Goal: Transaction & Acquisition: Purchase product/service

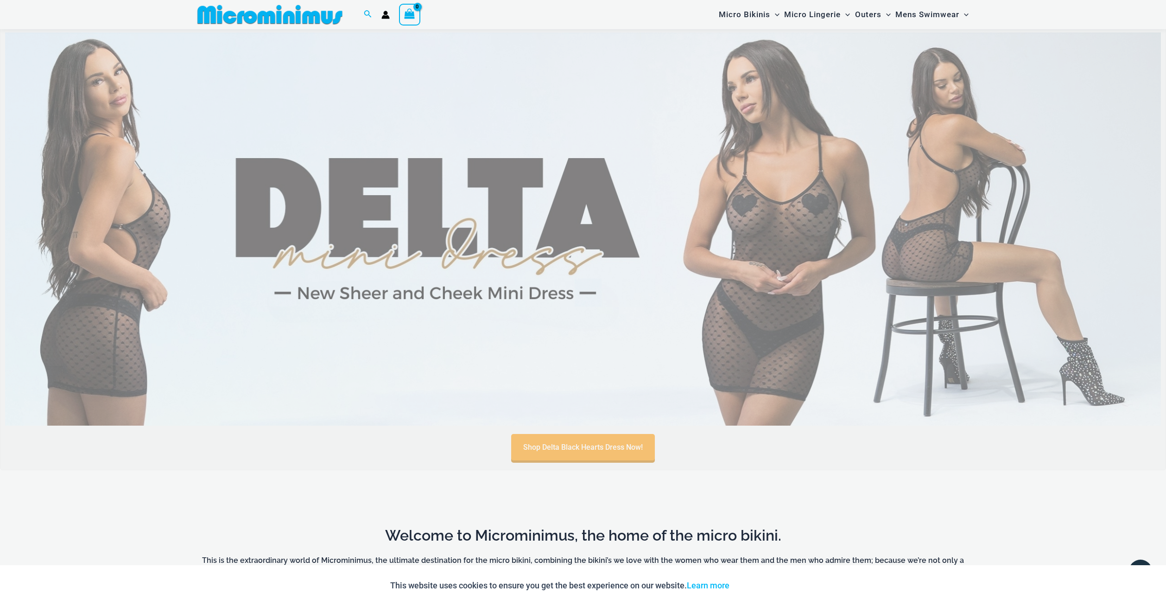
scroll to position [582, 0]
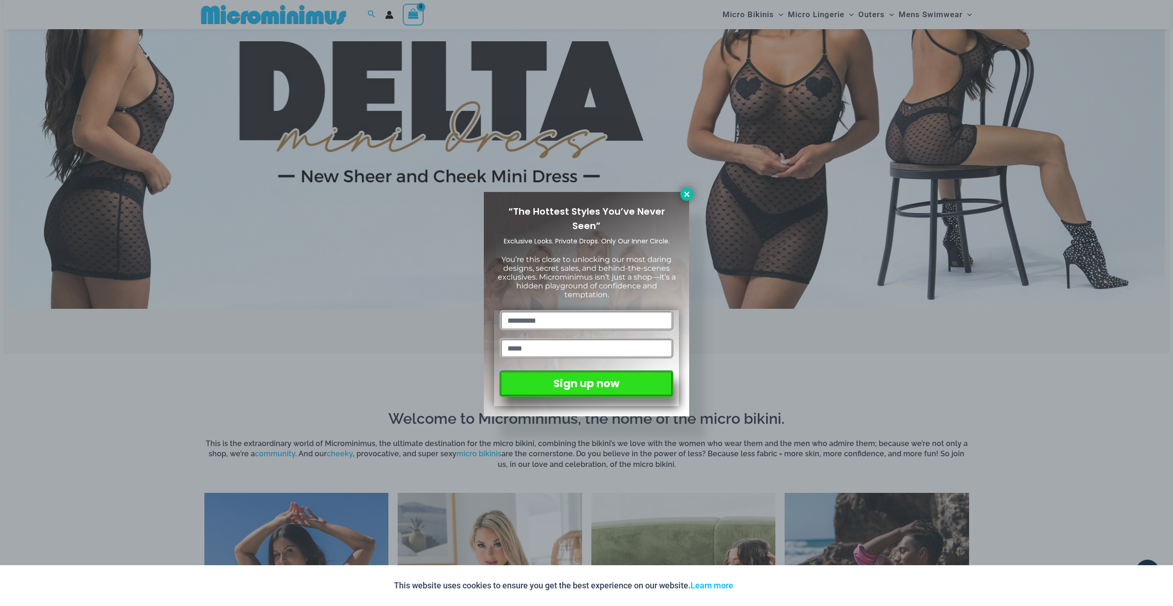
click at [684, 191] on icon at bounding box center [687, 194] width 8 height 8
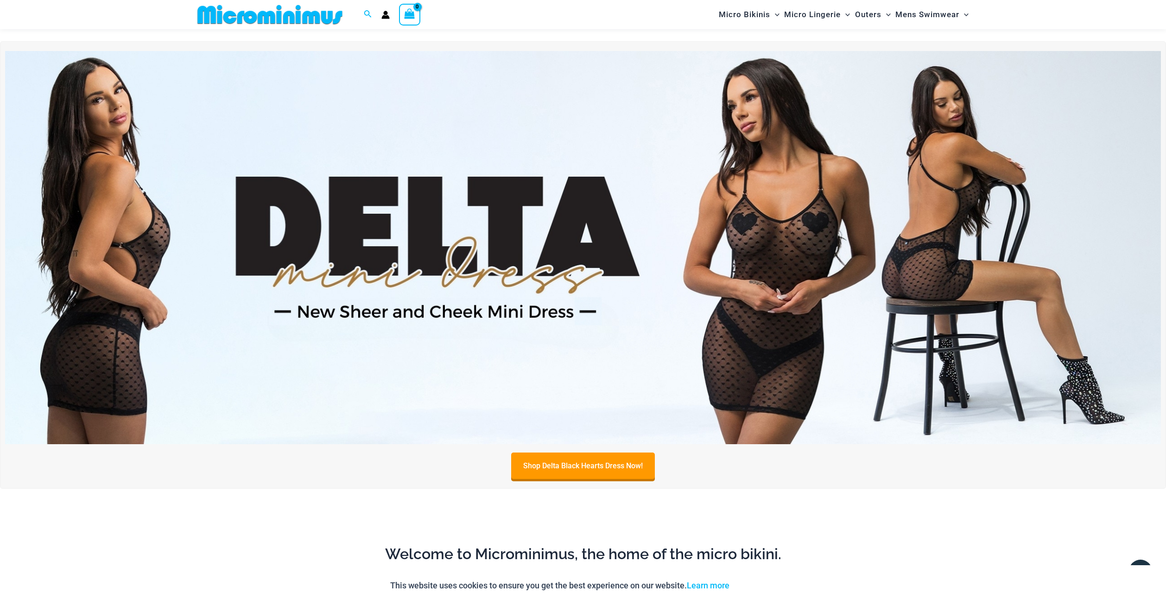
scroll to position [156, 0]
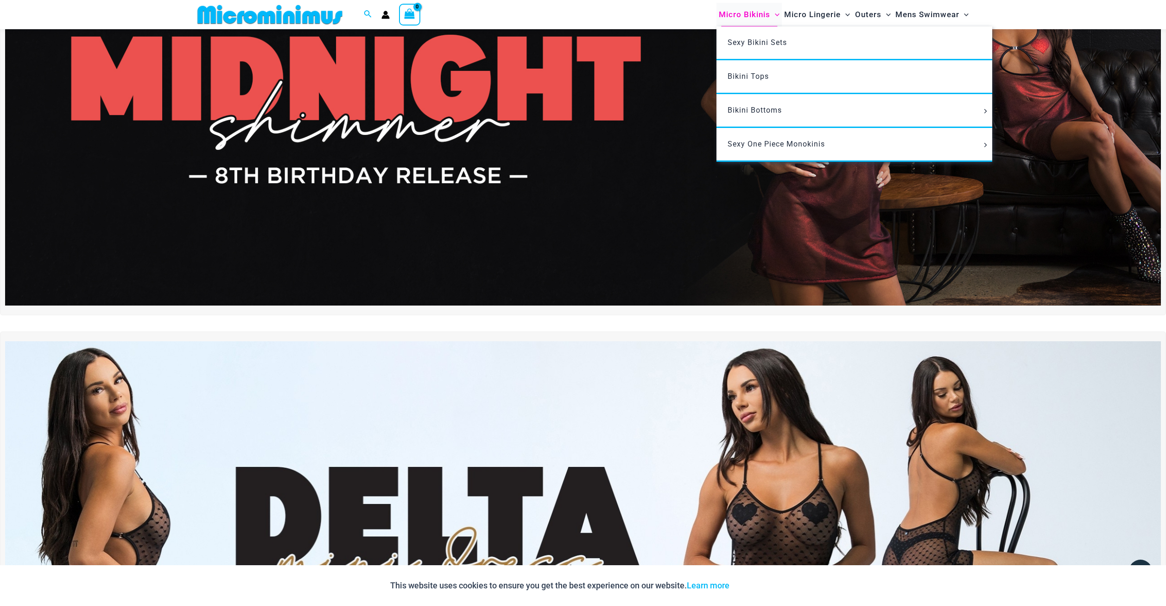
click at [753, 16] on span "Micro Bikinis" at bounding box center [744, 15] width 51 height 24
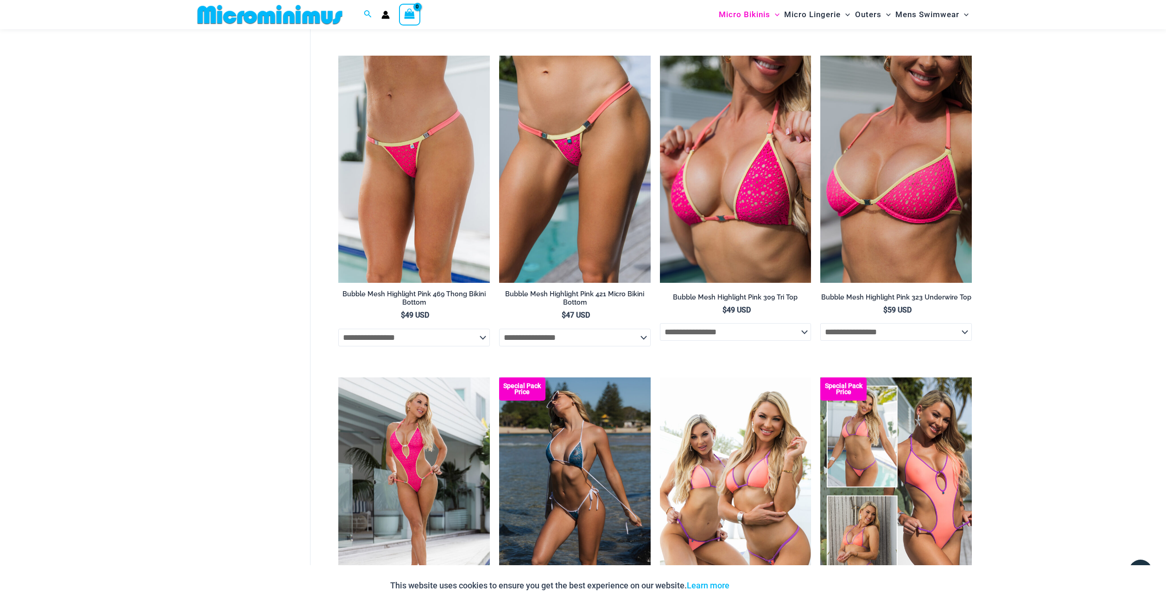
scroll to position [2453, 0]
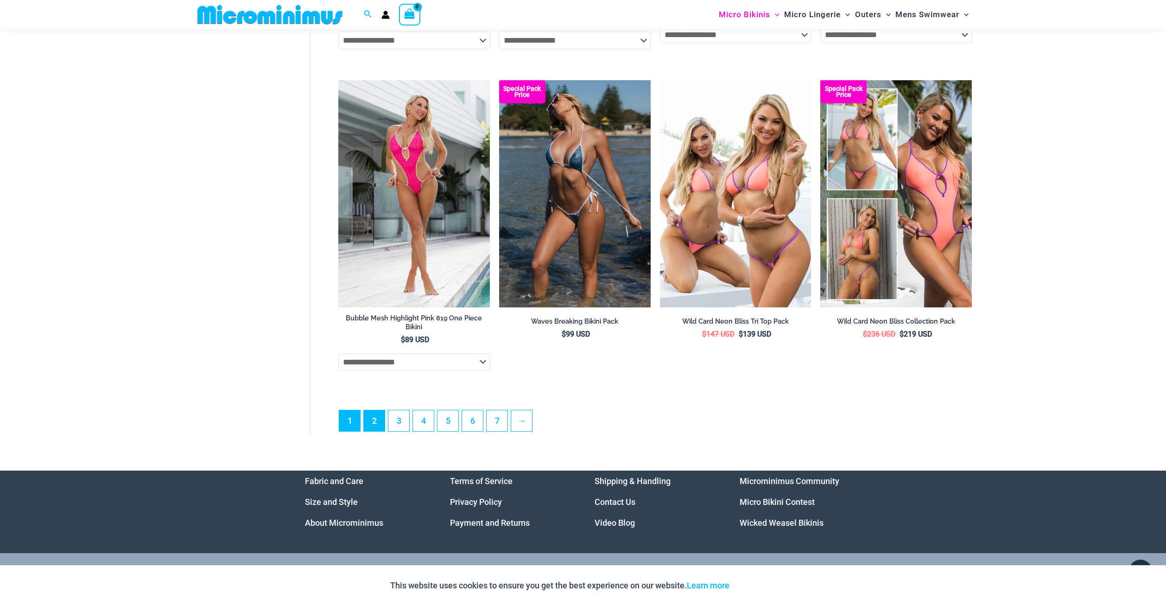
click at [379, 421] on link "2" at bounding box center [374, 420] width 21 height 21
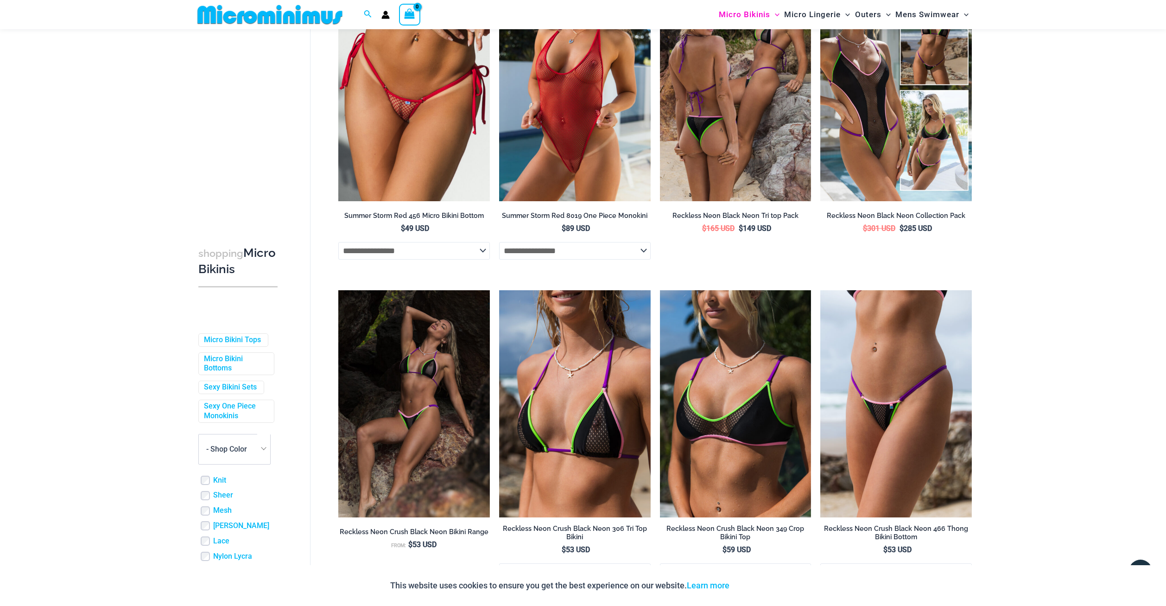
scroll to position [2315, 0]
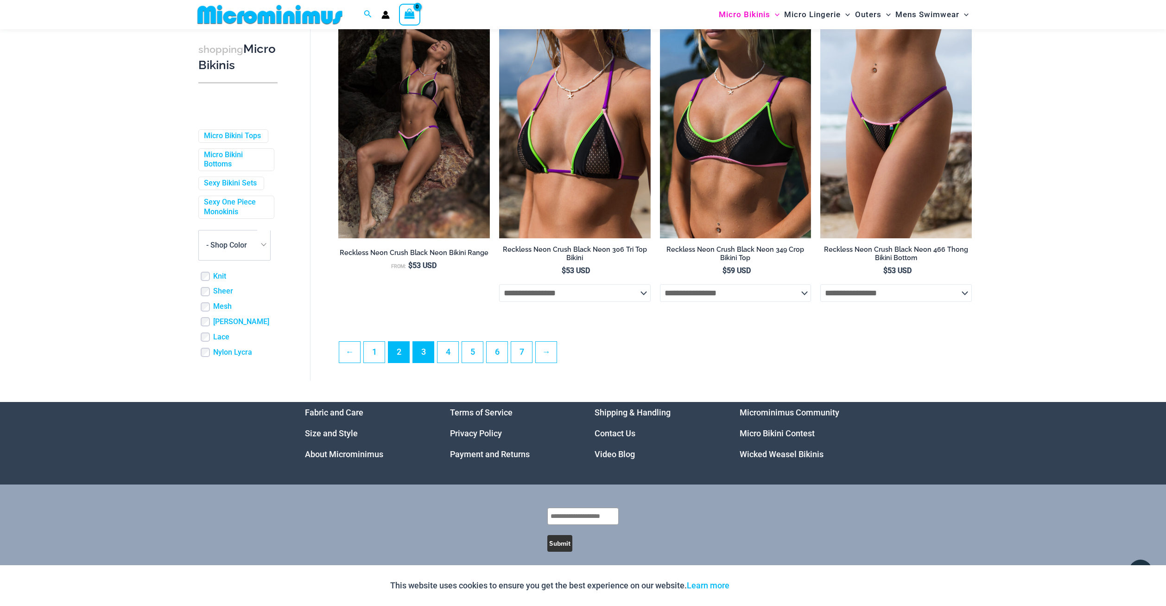
click at [428, 355] on link "3" at bounding box center [423, 352] width 21 height 21
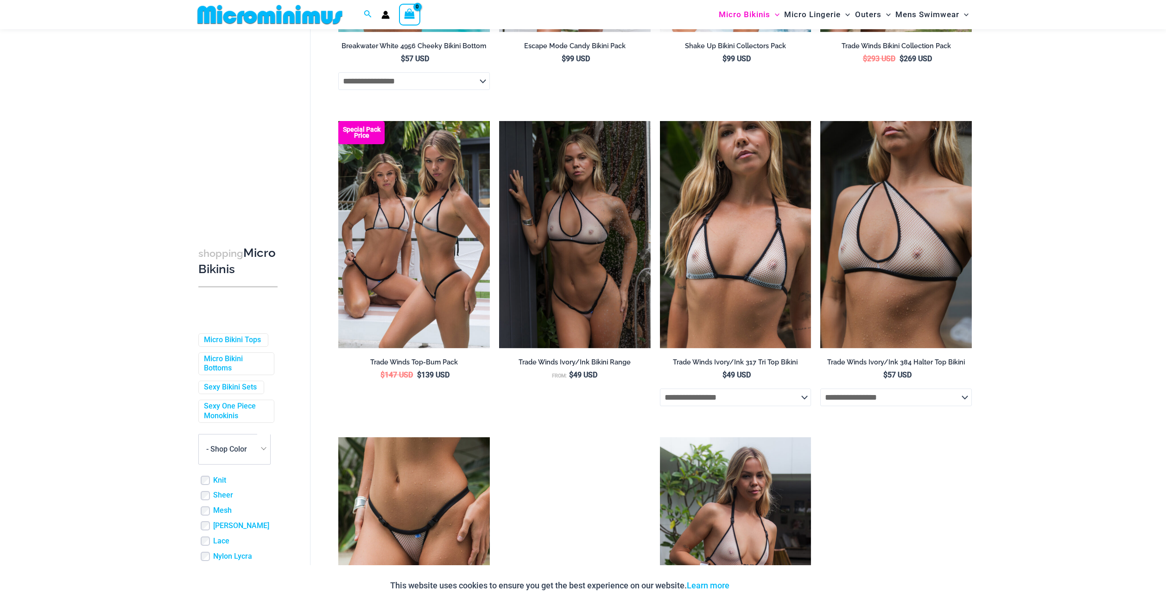
scroll to position [654, 0]
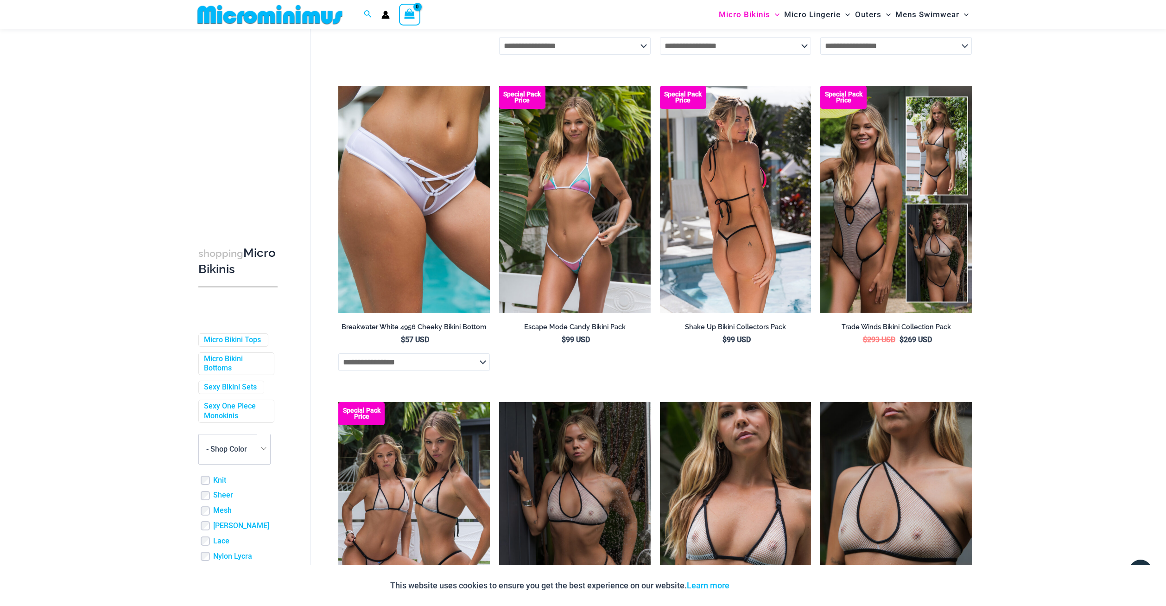
click at [751, 262] on img at bounding box center [736, 199] width 152 height 227
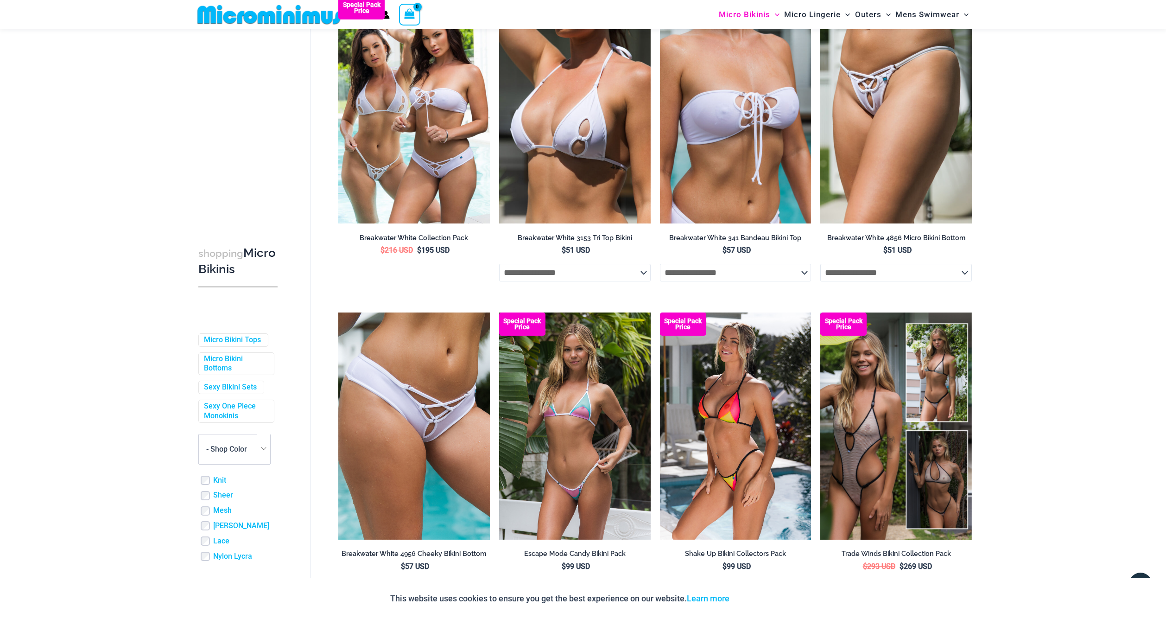
scroll to position [0, 0]
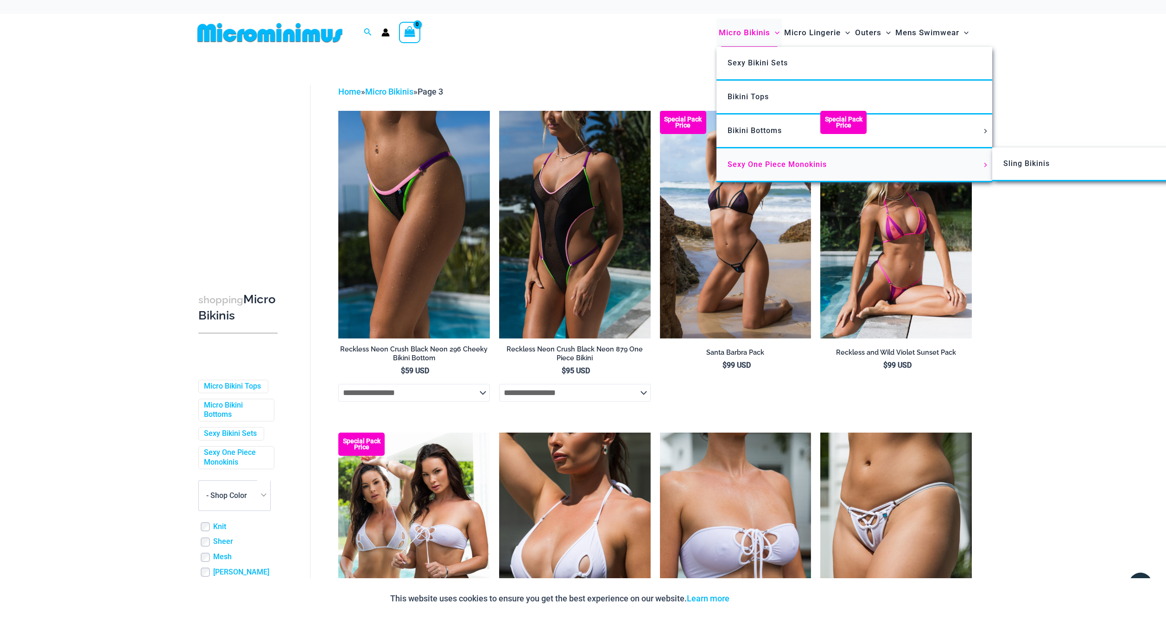
click at [743, 164] on span "Sexy One Piece Monokinis" at bounding box center [777, 164] width 99 height 9
